Goal: Navigation & Orientation: Find specific page/section

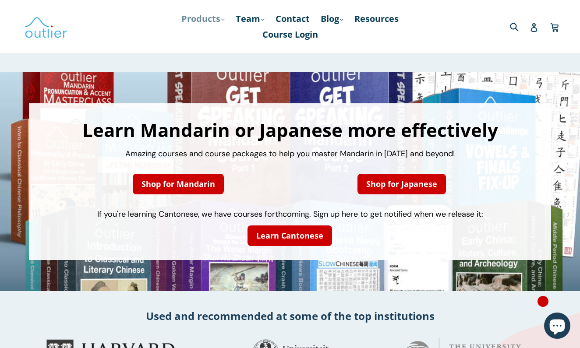
click at [193, 19] on link "Products .cls-1{fill:#231f20} expand" at bounding box center [203, 19] width 52 height 16
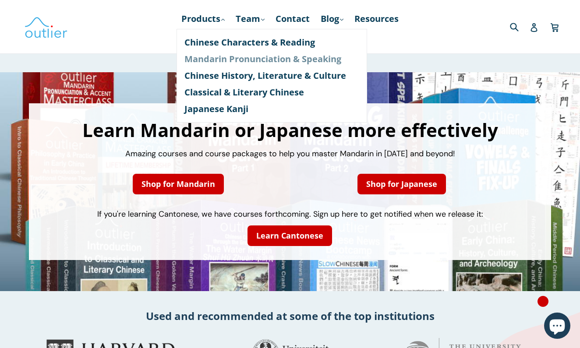
click at [236, 57] on link "Mandarin Pronunciation & Speaking" at bounding box center [271, 59] width 175 height 17
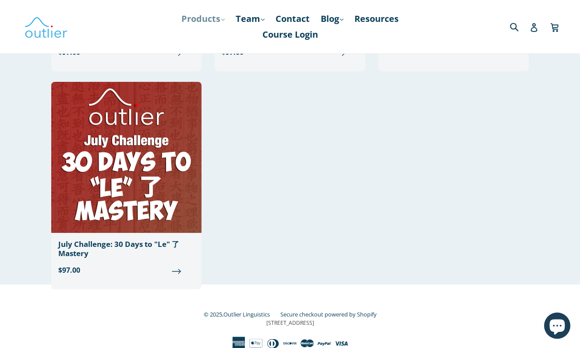
scroll to position [1138, 0]
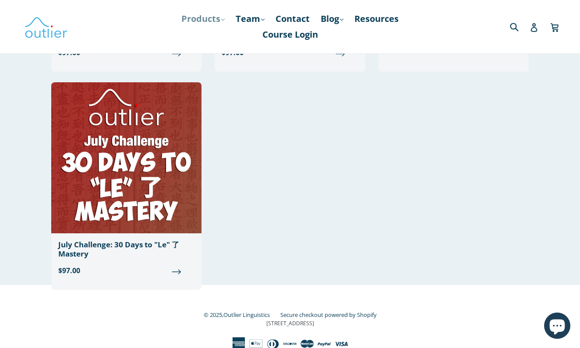
click at [221, 18] on icon ".cls-1{fill:#231f20}" at bounding box center [223, 20] width 4 height 4
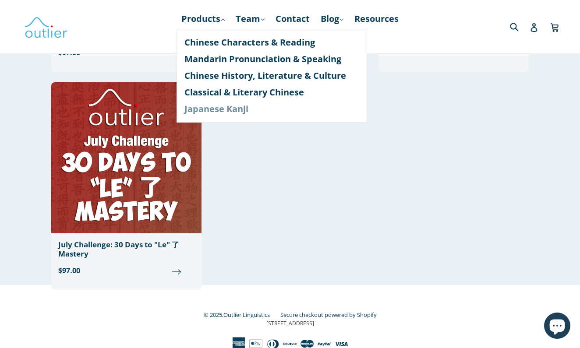
click at [228, 109] on link "Japanese Kanji" at bounding box center [271, 109] width 175 height 17
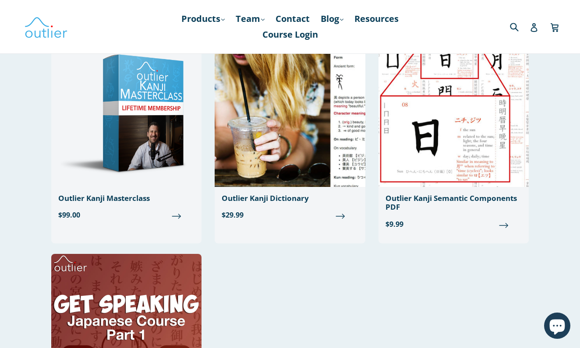
scroll to position [76, 0]
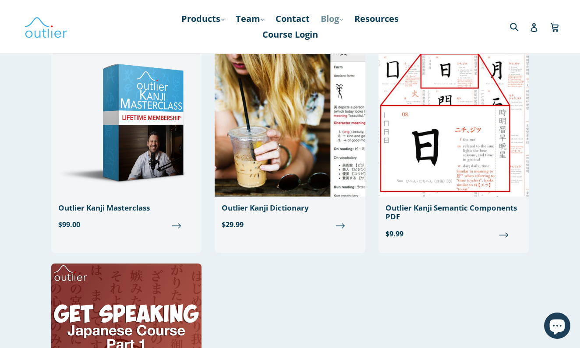
click at [328, 24] on link "Blog .cls-1{fill:#231f20} expand" at bounding box center [332, 19] width 32 height 16
click at [332, 40] on link "Chinese" at bounding box center [350, 42] width 53 height 17
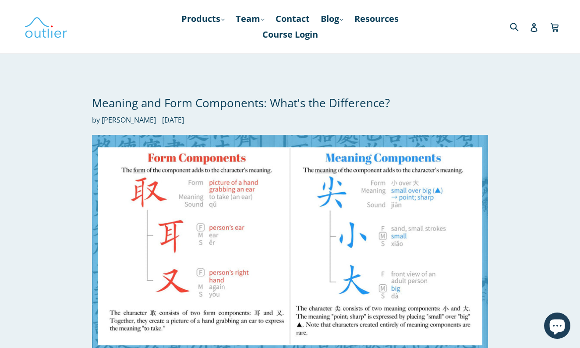
scroll to position [3712, 0]
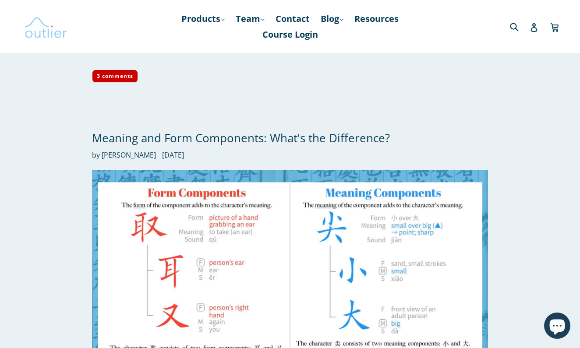
click at [47, 30] on img at bounding box center [46, 26] width 44 height 25
